Goal: Task Accomplishment & Management: Manage account settings

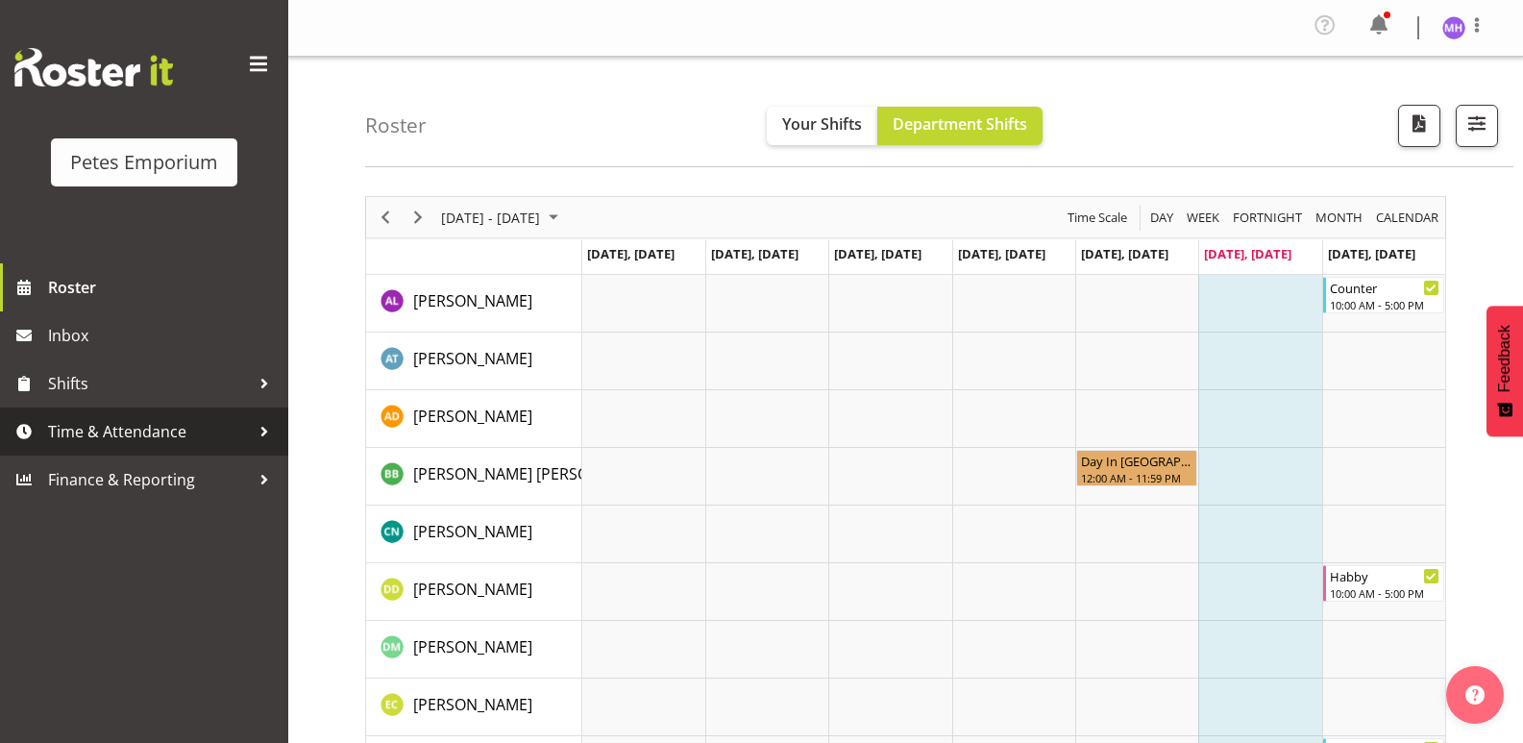
click at [63, 431] on span "Time & Attendance" at bounding box center [149, 431] width 202 height 29
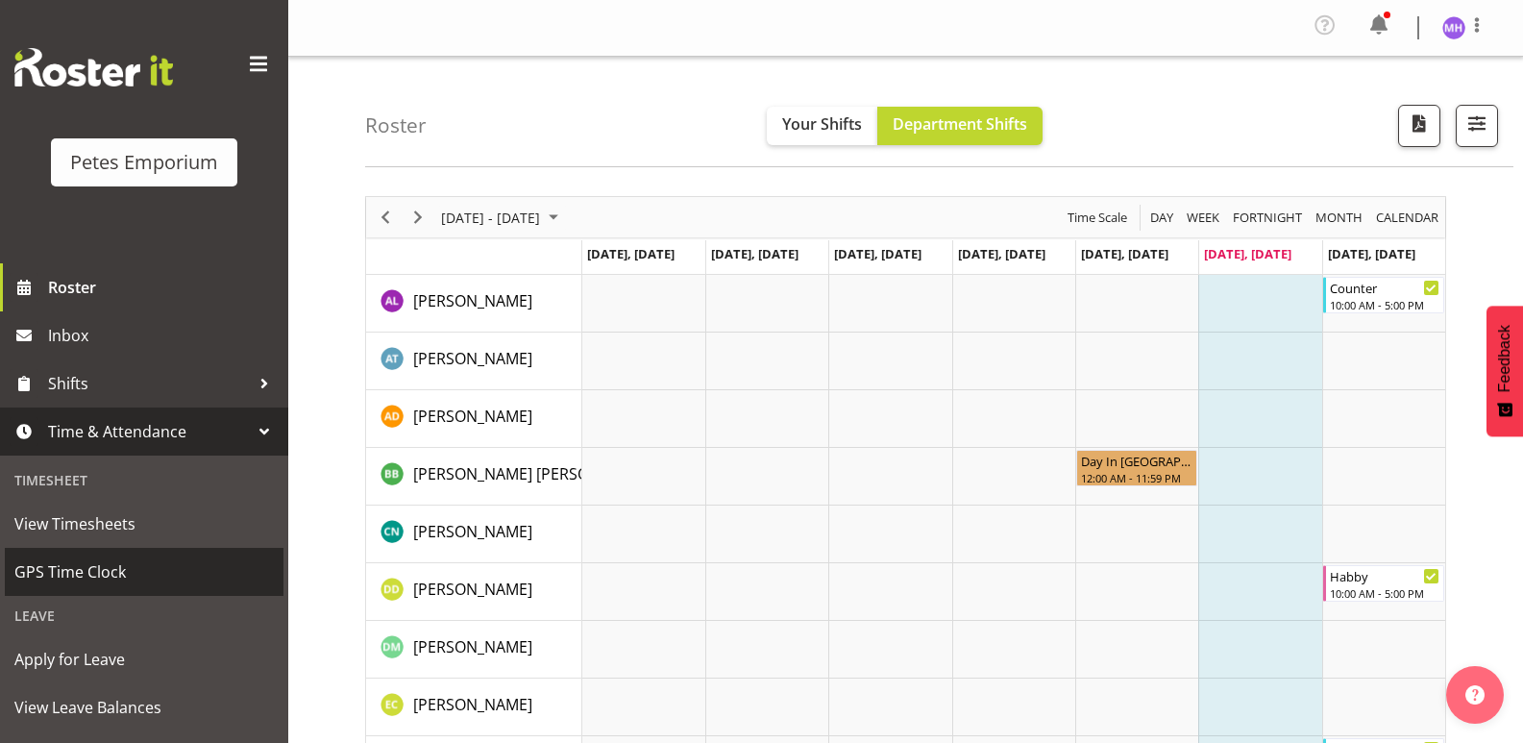
click at [116, 583] on span "GPS Time Clock" at bounding box center [143, 571] width 259 height 29
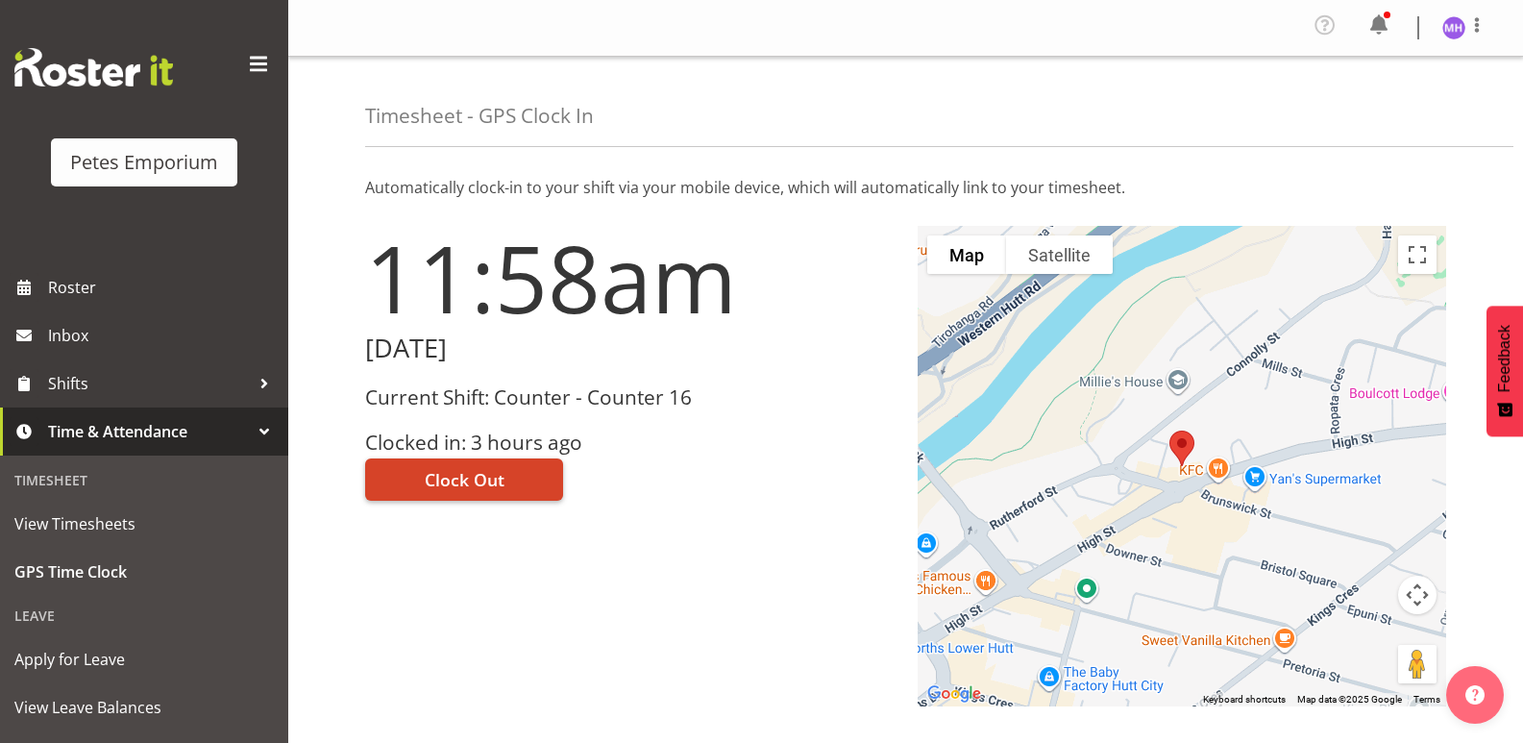
click at [439, 465] on button "Clock Out" at bounding box center [464, 479] width 198 height 42
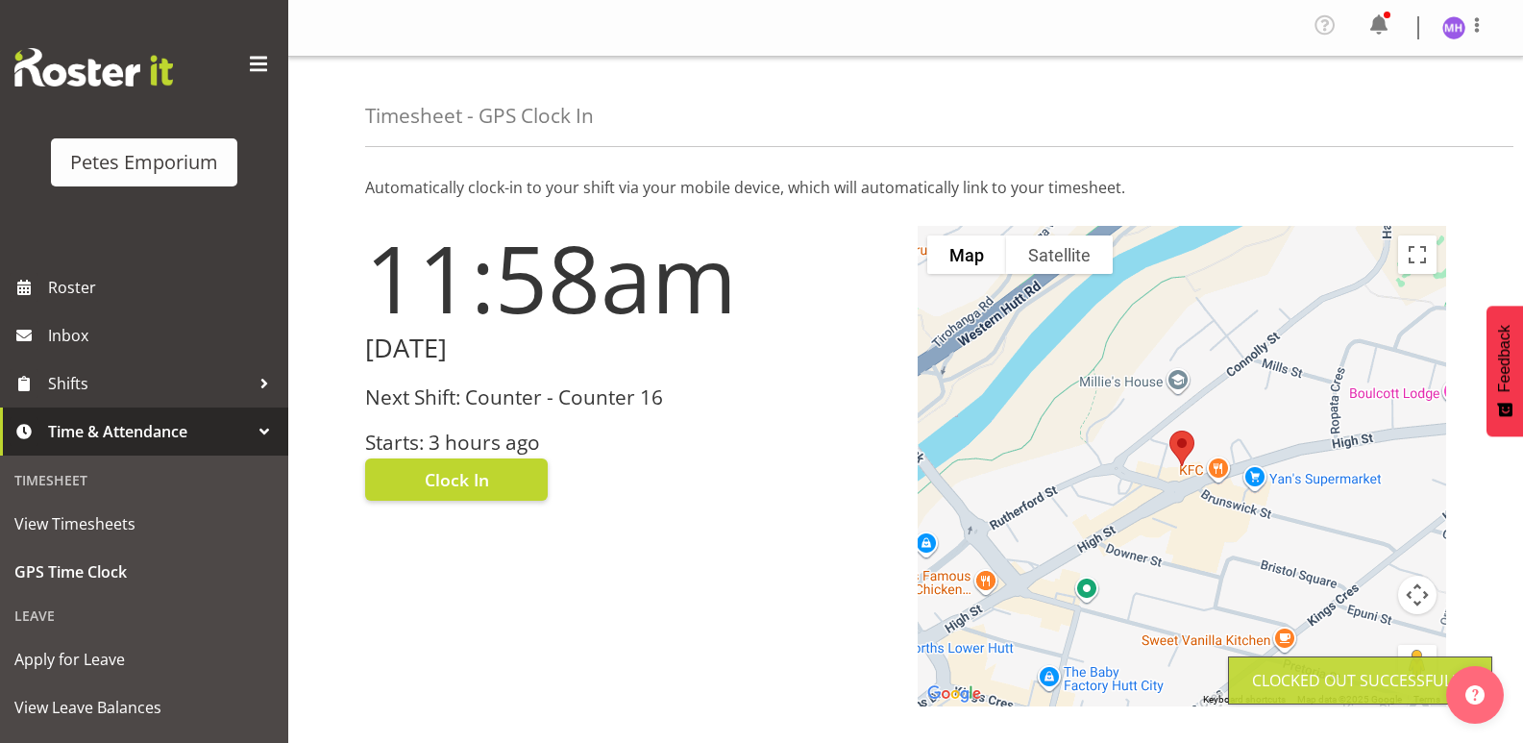
click at [1451, 20] on img at bounding box center [1453, 27] width 23 height 23
click at [1358, 110] on link "Log Out" at bounding box center [1396, 105] width 184 height 35
